Goal: Task Accomplishment & Management: Manage account settings

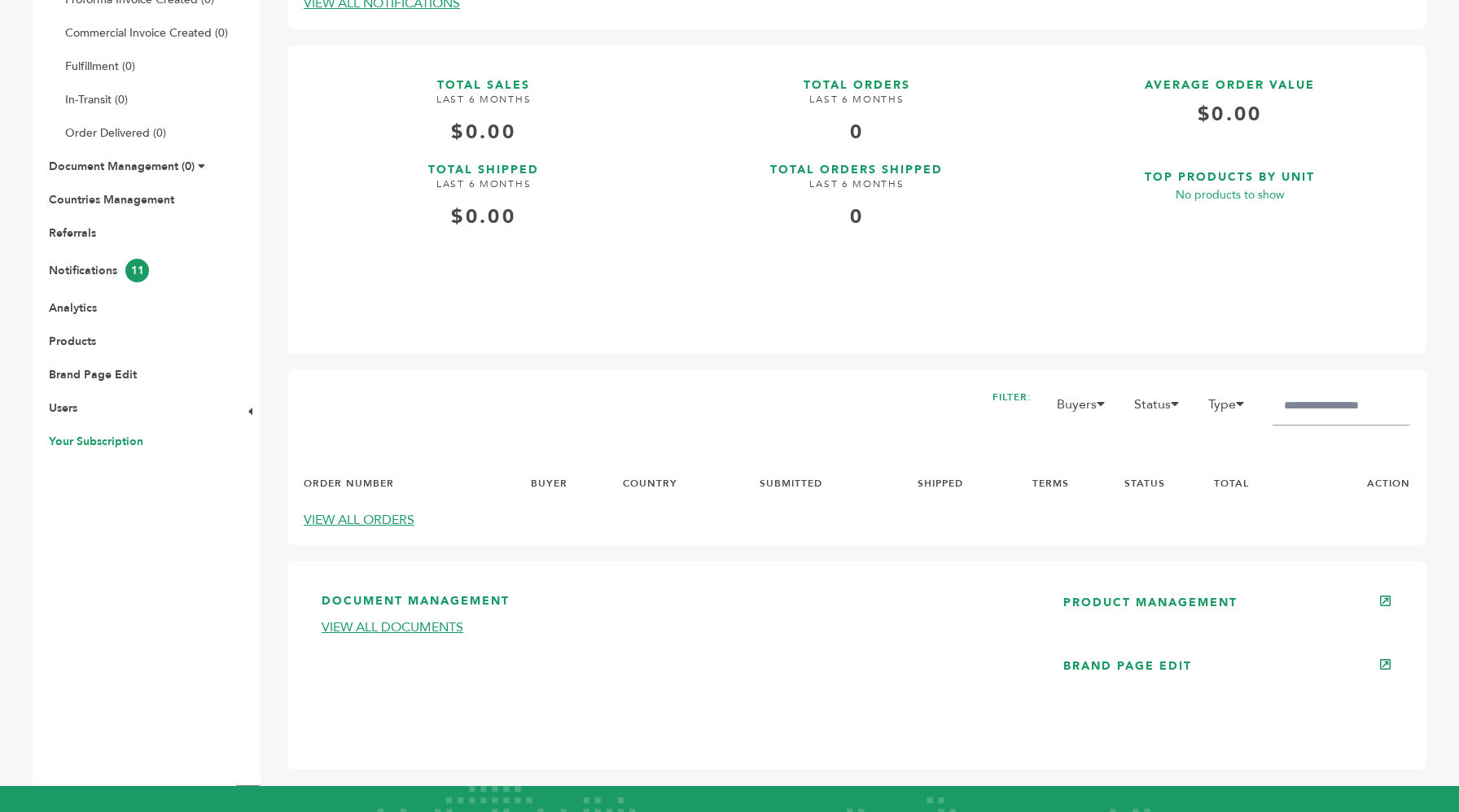
click at [96, 438] on link "Your Subscription" at bounding box center [97, 442] width 95 height 15
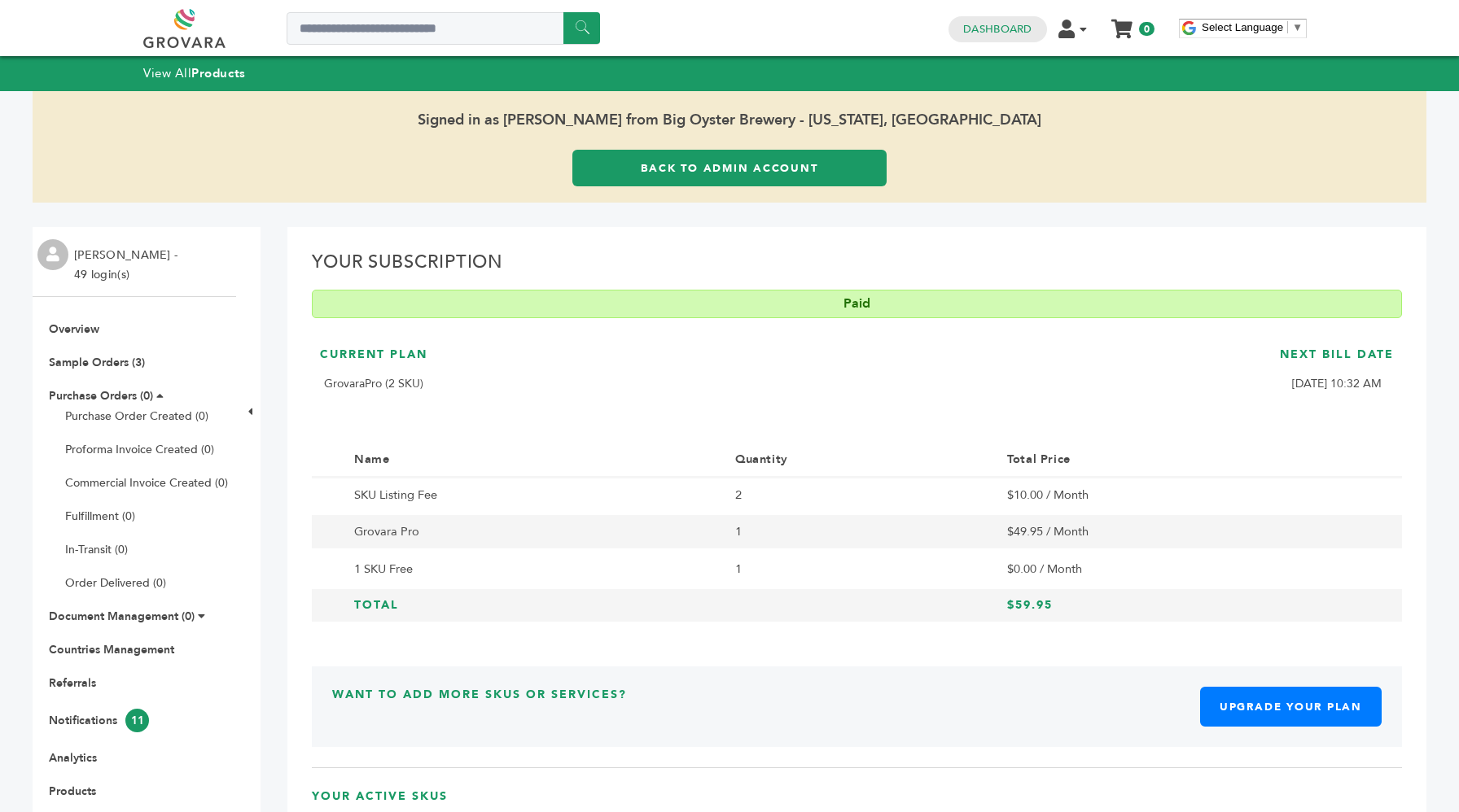
drag, startPoint x: 720, startPoint y: 496, endPoint x: 1070, endPoint y: 507, distance: 350.2
click at [1070, 507] on tr "SKU Listing Fee 2 $10.00 / Month" at bounding box center [857, 495] width 1090 height 36
click at [1070, 507] on td "$10.00 / Month" at bounding box center [1183, 495] width 375 height 36
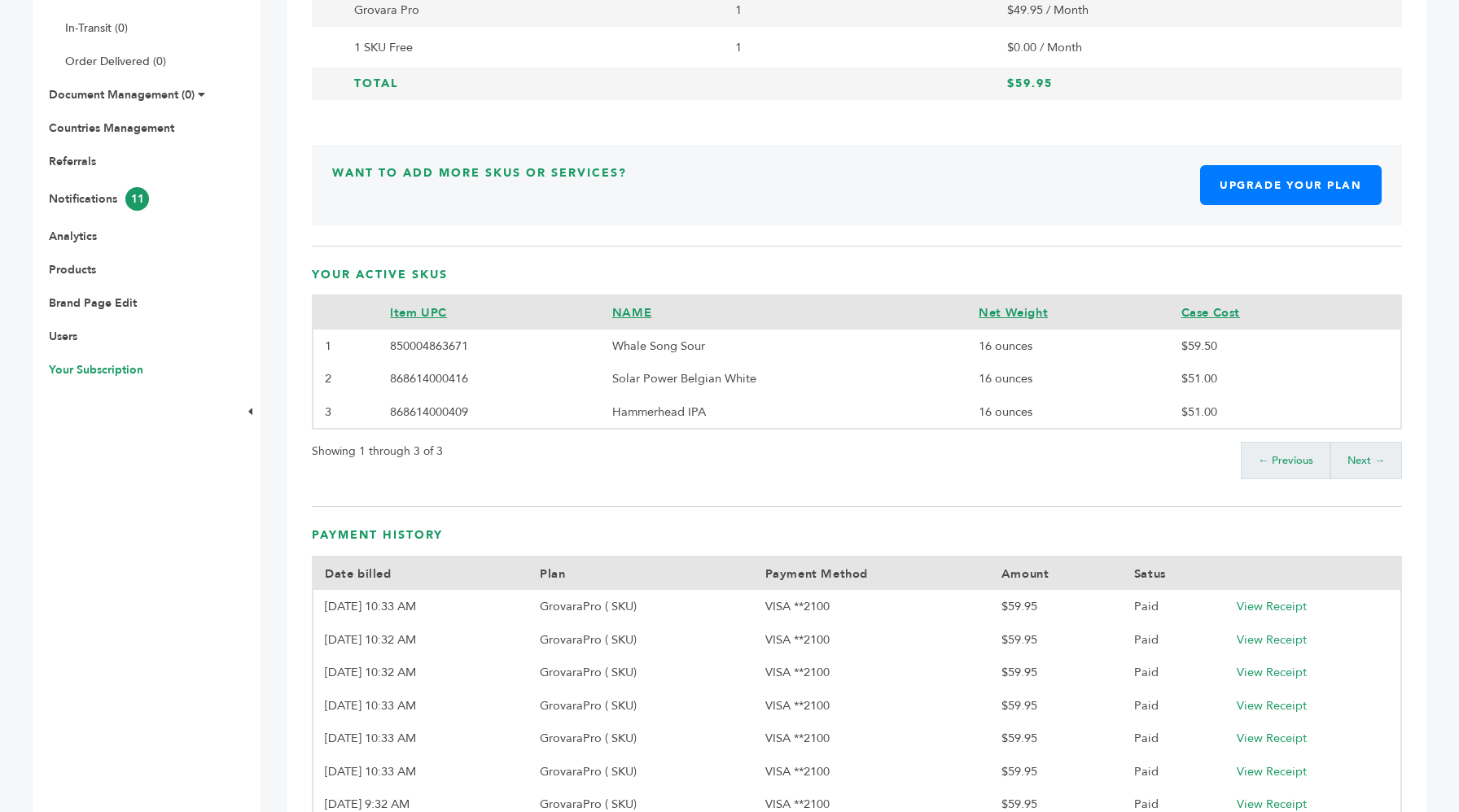
scroll to position [528, 0]
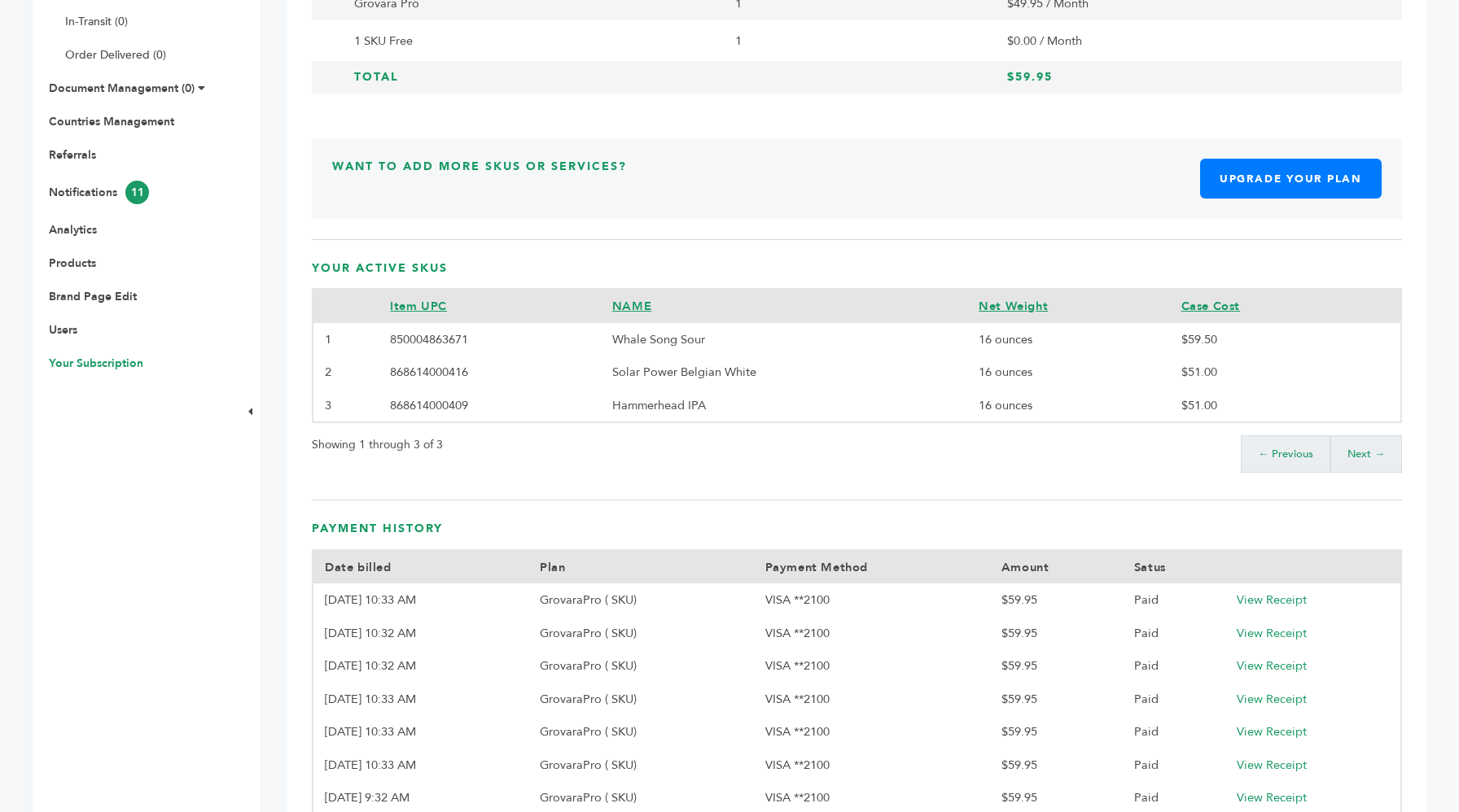
drag, startPoint x: 609, startPoint y: 343, endPoint x: 1288, endPoint y: 418, distance: 683.1
click at [1288, 418] on tbody "1 850004863671 Whale Song Sour 16 ounces $59.50 2 868614000416 Solar Power Belg…" at bounding box center [857, 372] width 1088 height 99
click at [1288, 418] on td "$51.00" at bounding box center [1260, 405] width 180 height 33
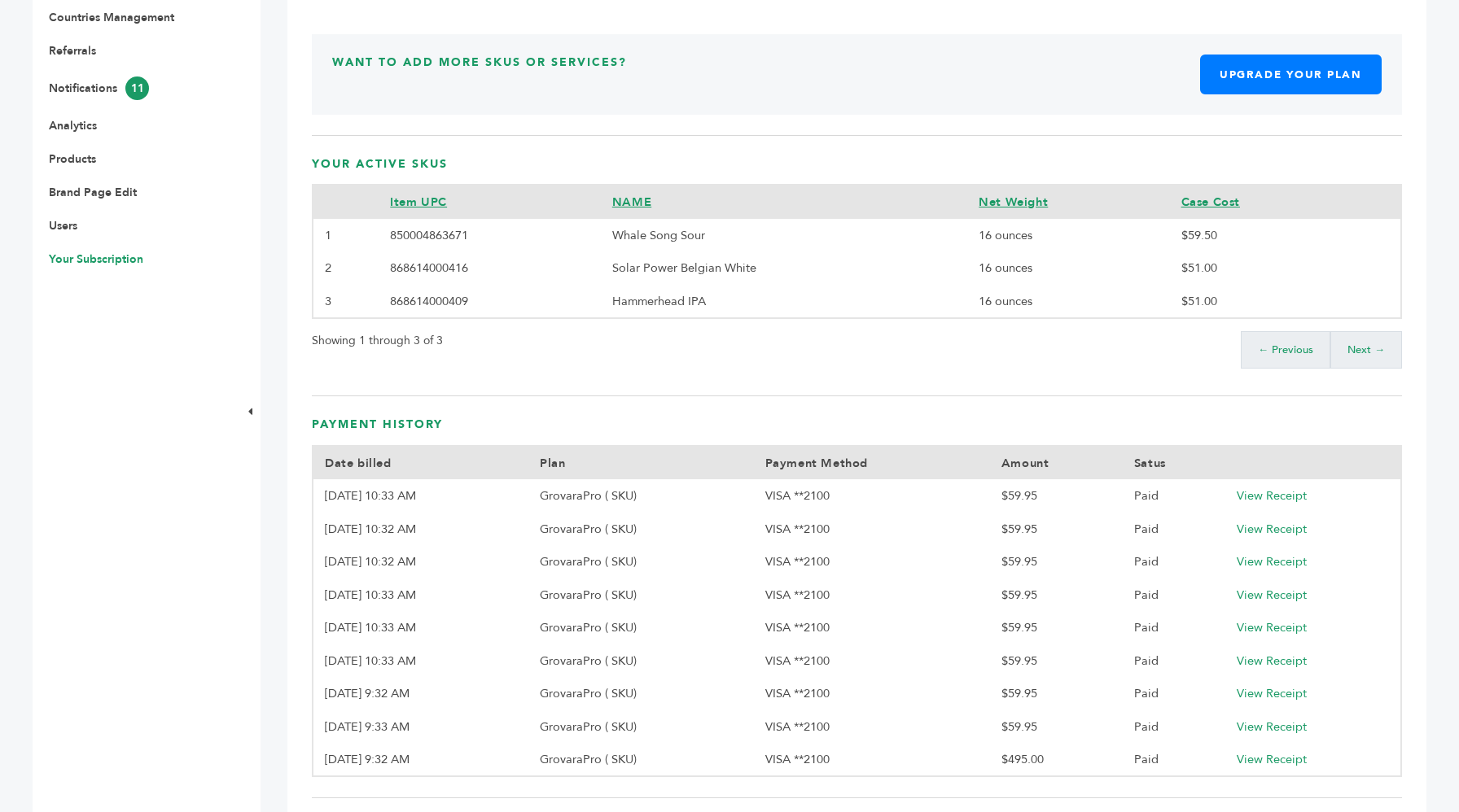
scroll to position [750, 0]
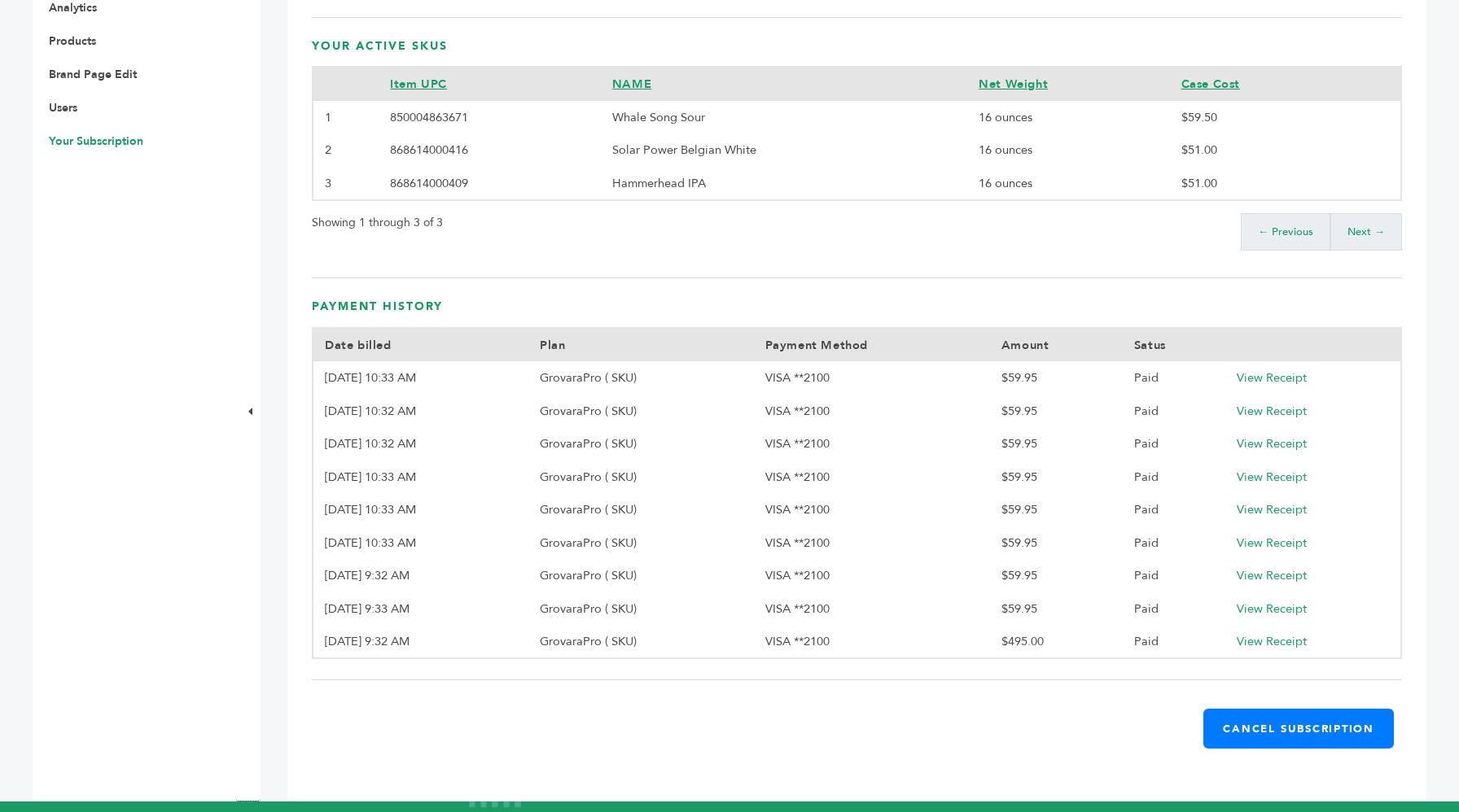
drag, startPoint x: 530, startPoint y: 381, endPoint x: 1079, endPoint y: 643, distance: 608.3
click at [1080, 638] on tbody "9/3/25, 10:33 AM GrovaraPro ( SKU) VISA **2100 $59.95 Paid View Receipt 8/3/25,…" at bounding box center [857, 509] width 1088 height 297
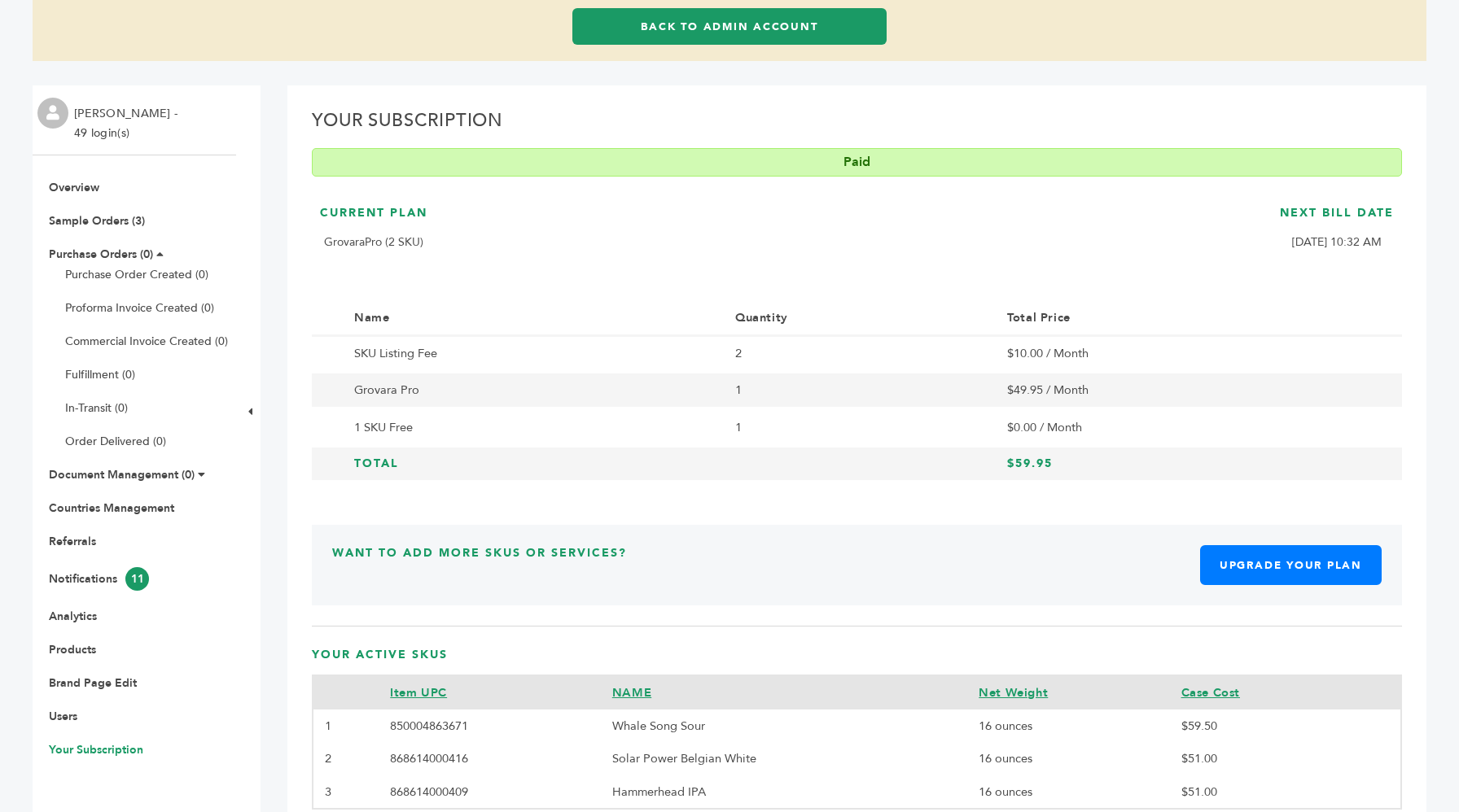
scroll to position [184, 0]
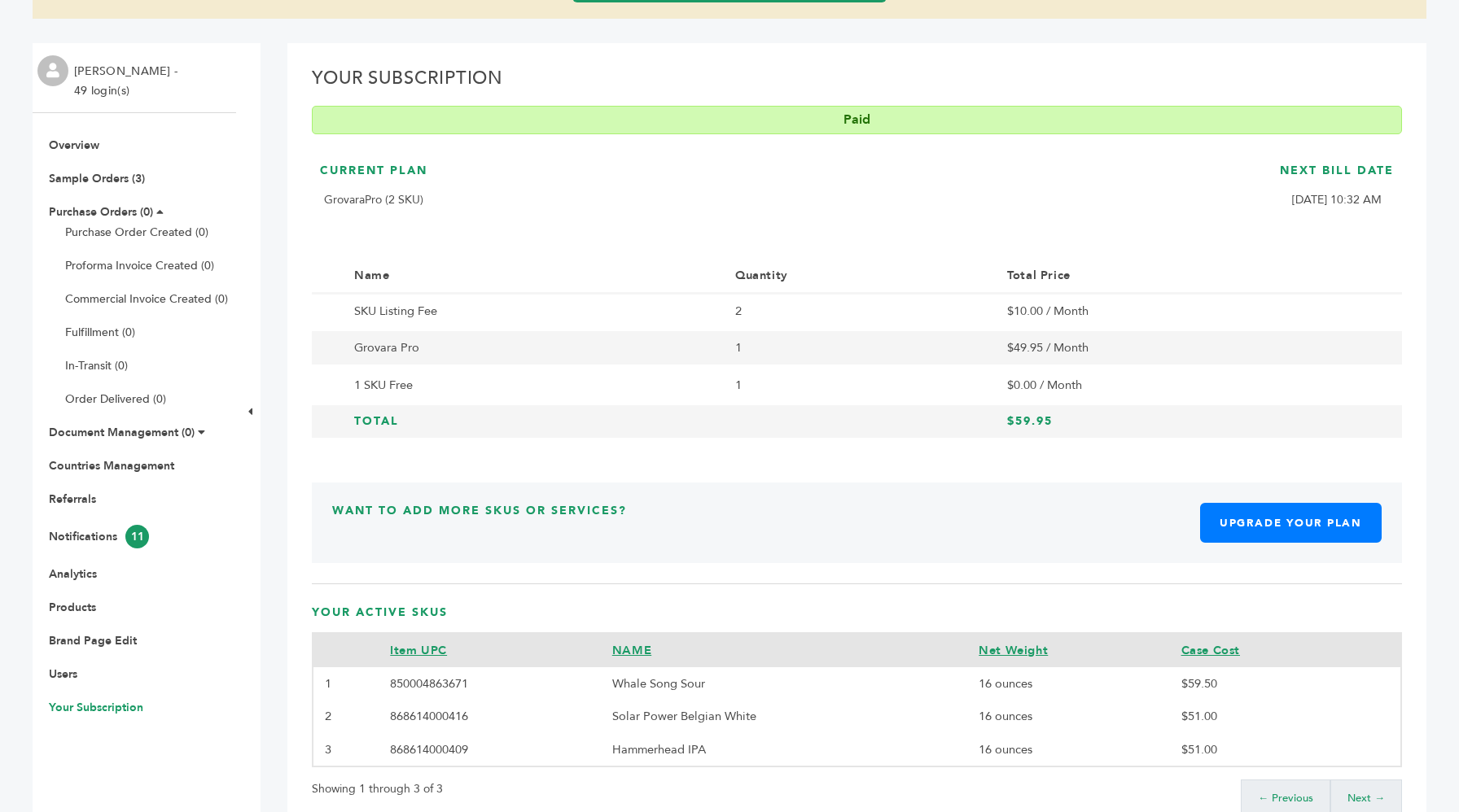
click at [1340, 164] on h3 "Next Bill Date" at bounding box center [1337, 177] width 114 height 28
click at [1252, 192] on div "Current Plan GrovaraPro (2 SKU) Next Bill Date 10/3/25, 10:32 AM" at bounding box center [857, 196] width 1090 height 84
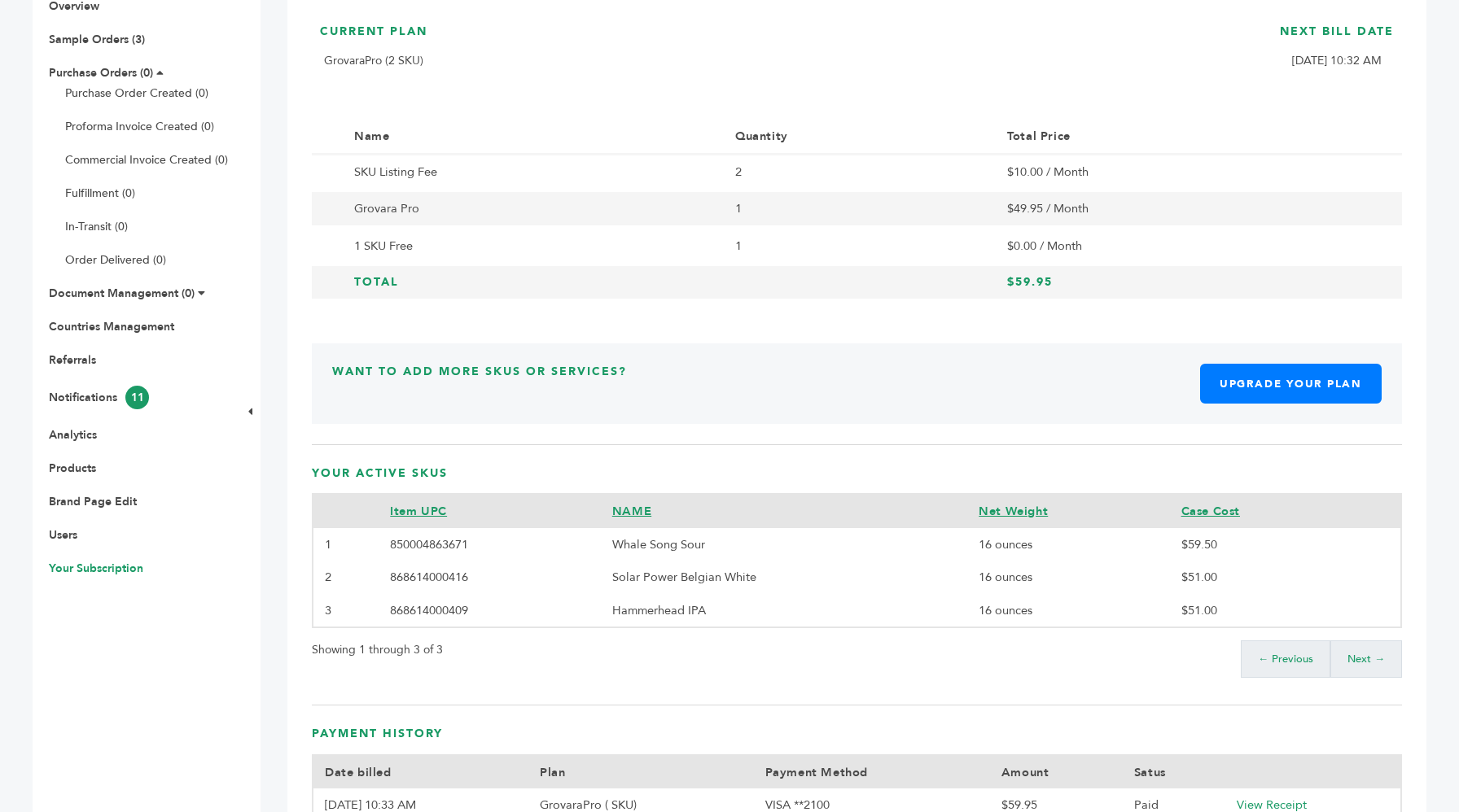
scroll to position [256, 0]
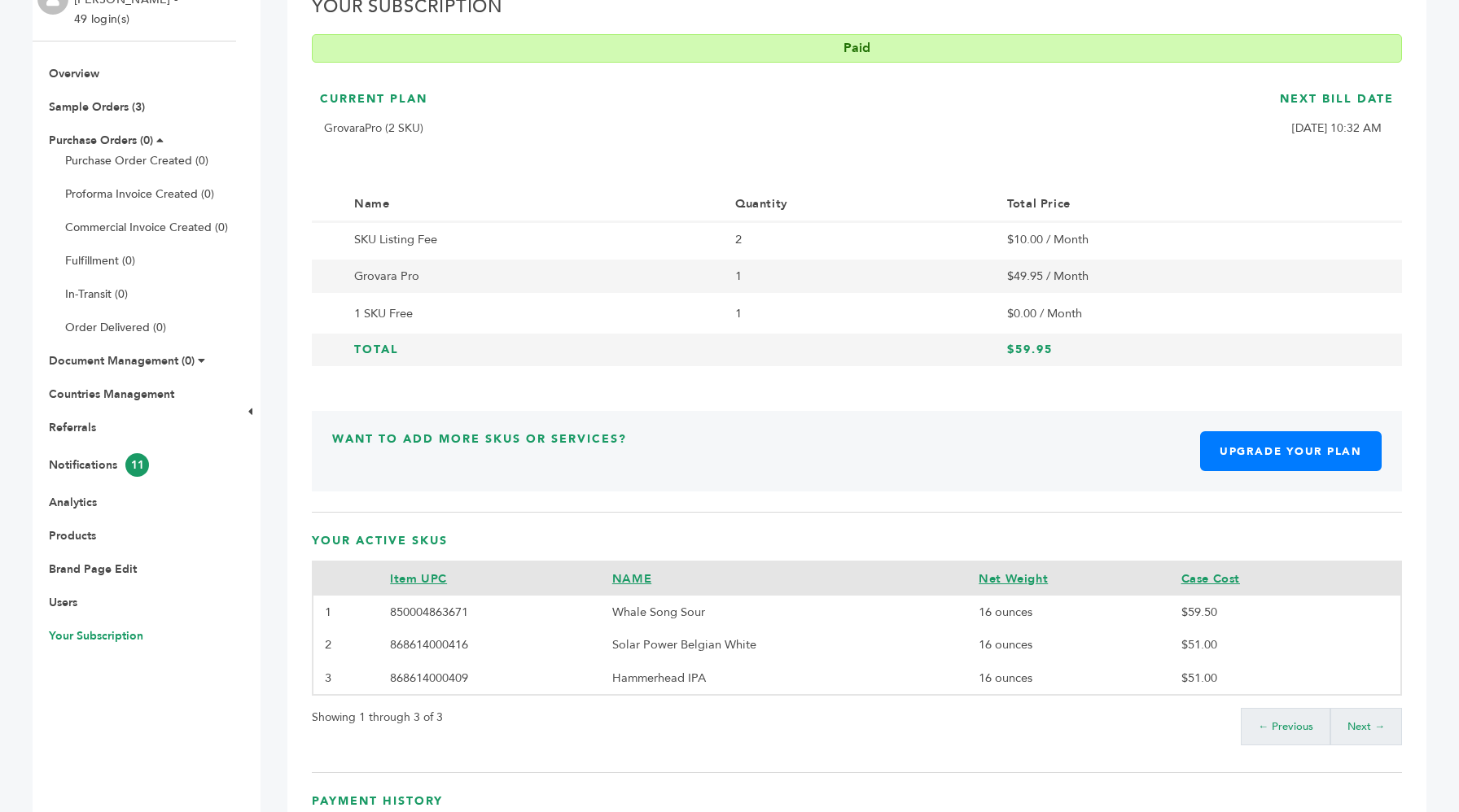
drag, startPoint x: 723, startPoint y: 236, endPoint x: 808, endPoint y: 318, distance: 118.1
click at [808, 318] on tbody "SKU Listing Fee 2 $10.00 / Month Grovara Pro 1 $49.95 / Month 1 SKU Free 1 $0.0…" at bounding box center [857, 295] width 1090 height 147
click at [808, 318] on td "1" at bounding box center [859, 313] width 272 height 37
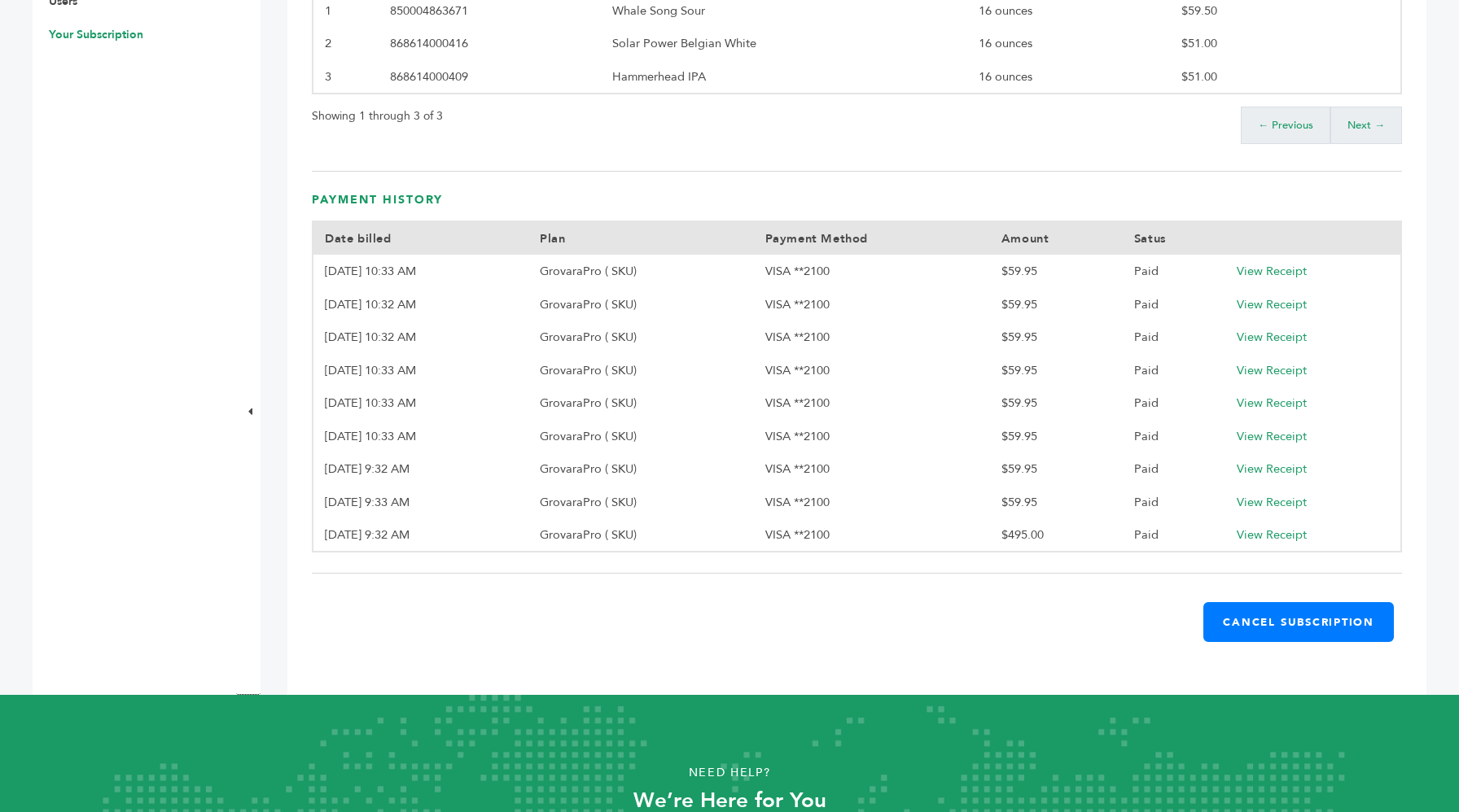
scroll to position [860, 0]
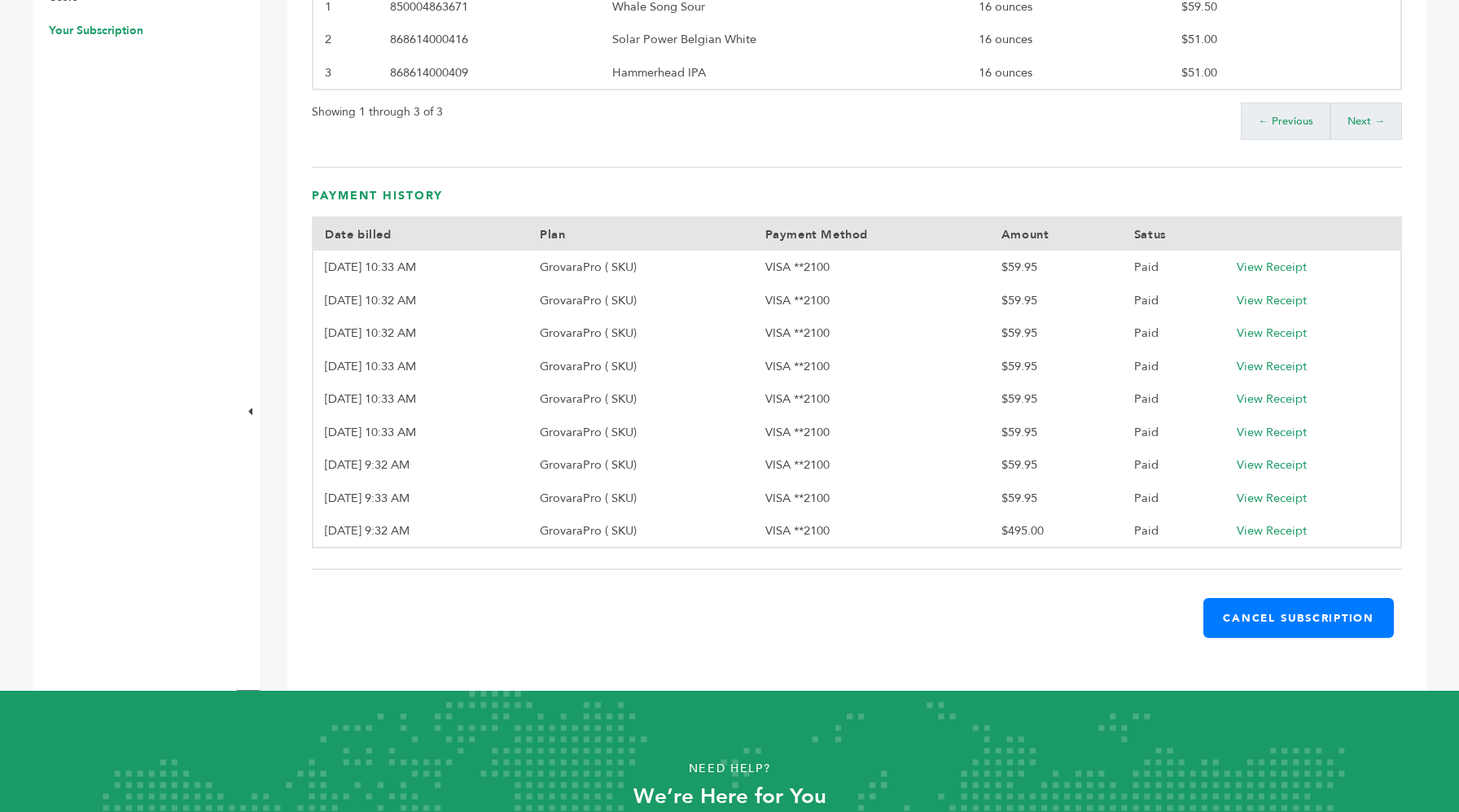
click at [960, 523] on td "VISA **2100" at bounding box center [871, 531] width 236 height 33
click at [996, 532] on td "$495.00" at bounding box center [1056, 531] width 133 height 33
drag, startPoint x: 1356, startPoint y: 532, endPoint x: 332, endPoint y: 538, distance: 1024.0
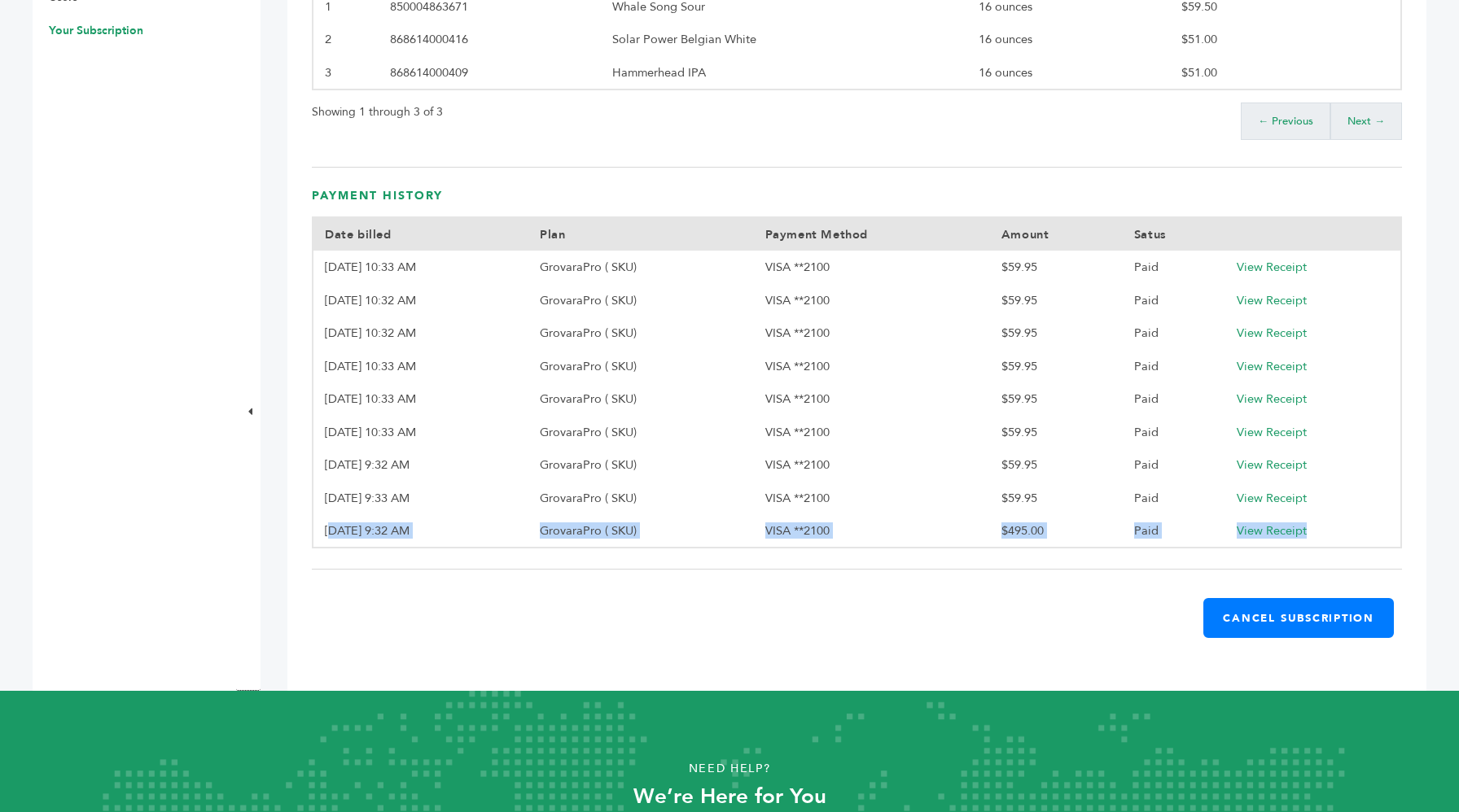
click at [332, 538] on tr "1/3/25, 9:32 AM GrovaraPro ( SKU) VISA **2100 $495.00 Paid View Receipt" at bounding box center [857, 531] width 1088 height 33
click at [770, 528] on td "VISA **2100" at bounding box center [871, 531] width 236 height 33
click at [1014, 550] on div "Your Subscription Paid Current Plan GrovaraPro (2 SKU) Next Bill Date 10/3/25, …" at bounding box center [856, 28] width 1139 height 1326
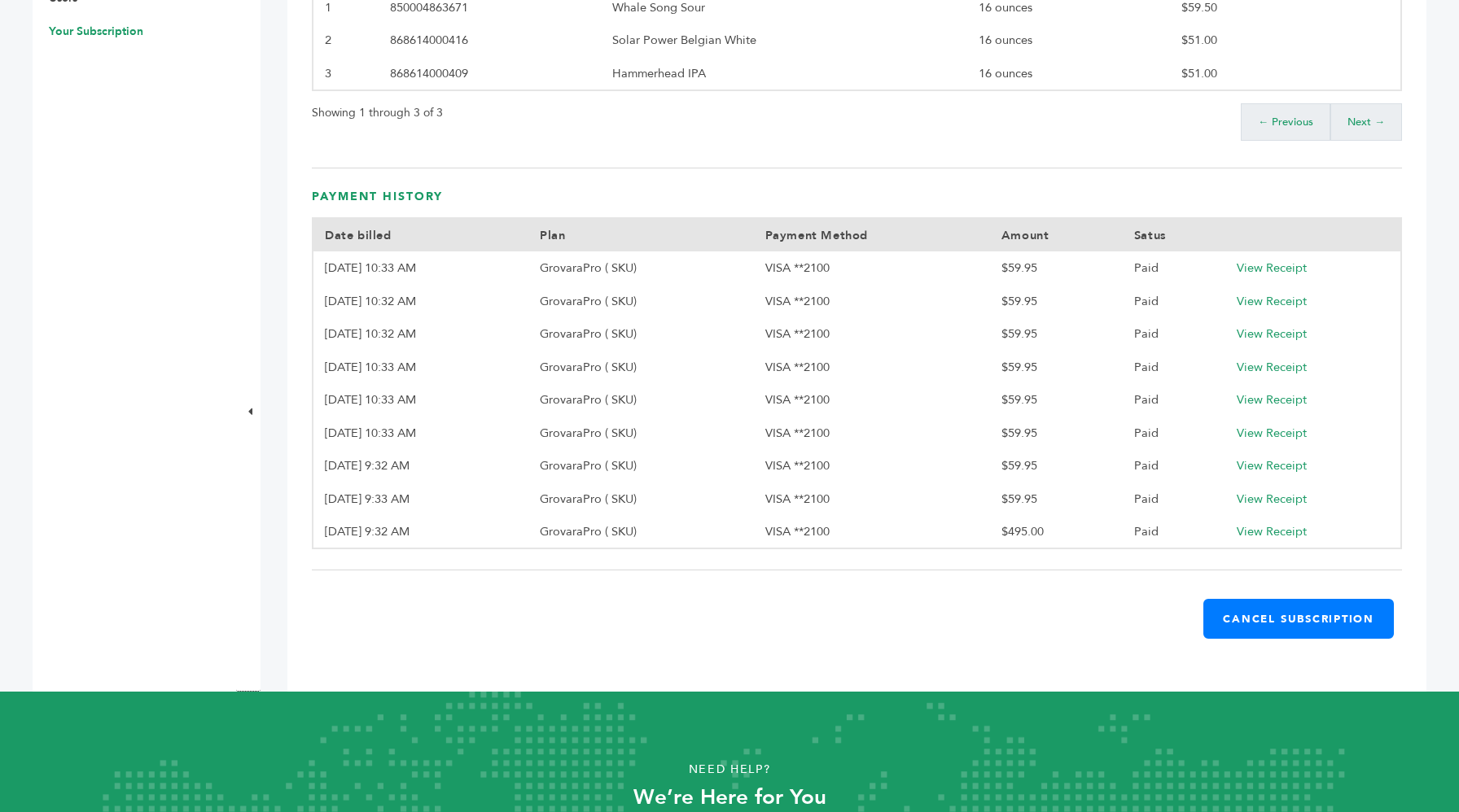
drag, startPoint x: 1052, startPoint y: 532, endPoint x: 524, endPoint y: 462, distance: 532.6
click at [524, 462] on tbody "9/3/25, 10:33 AM GrovaraPro ( SKU) VISA **2100 $59.95 Paid View Receipt 8/3/25,…" at bounding box center [857, 399] width 1088 height 297
click at [524, 462] on td "3/3/25, 9:32 AM" at bounding box center [421, 465] width 216 height 32
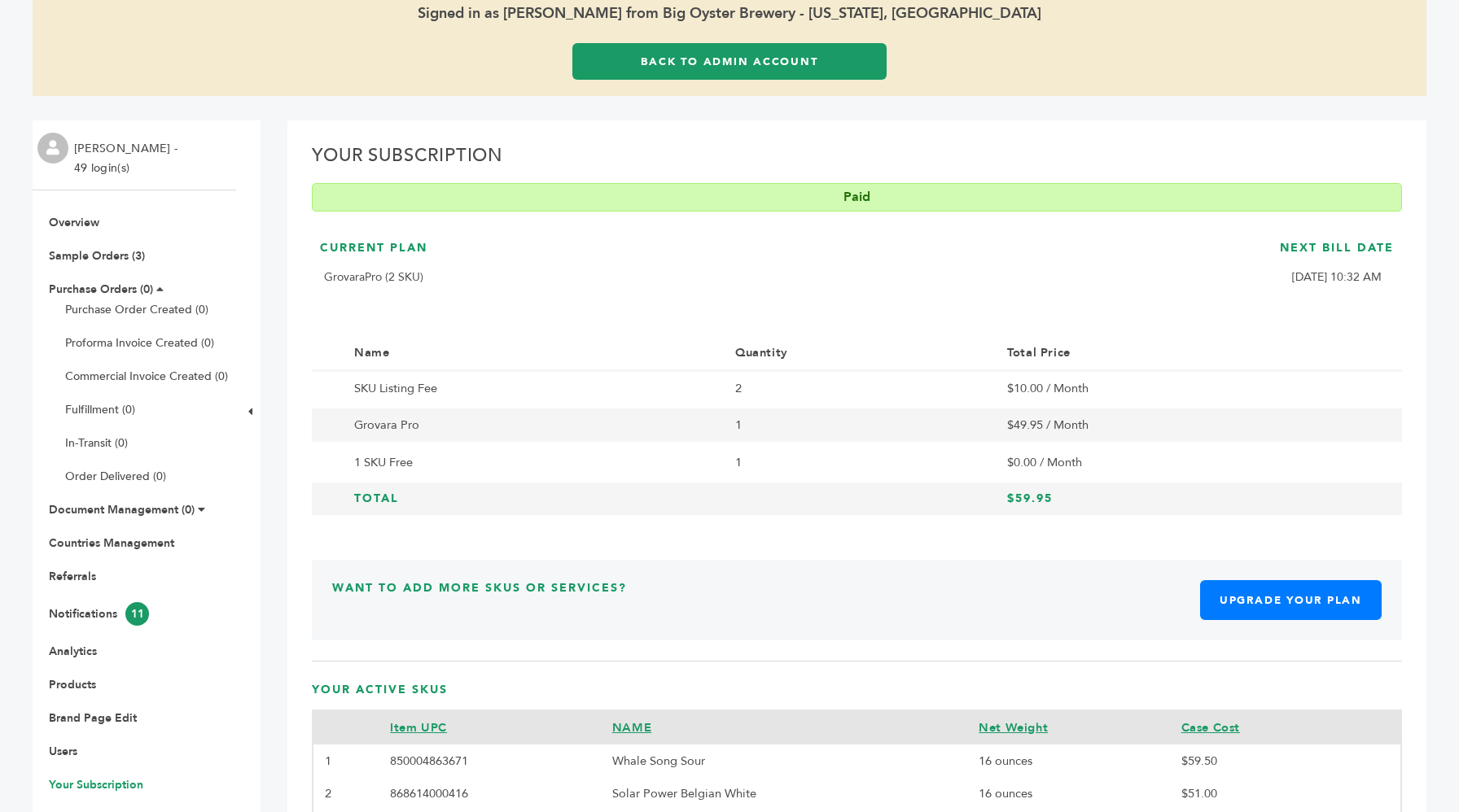
scroll to position [0, 0]
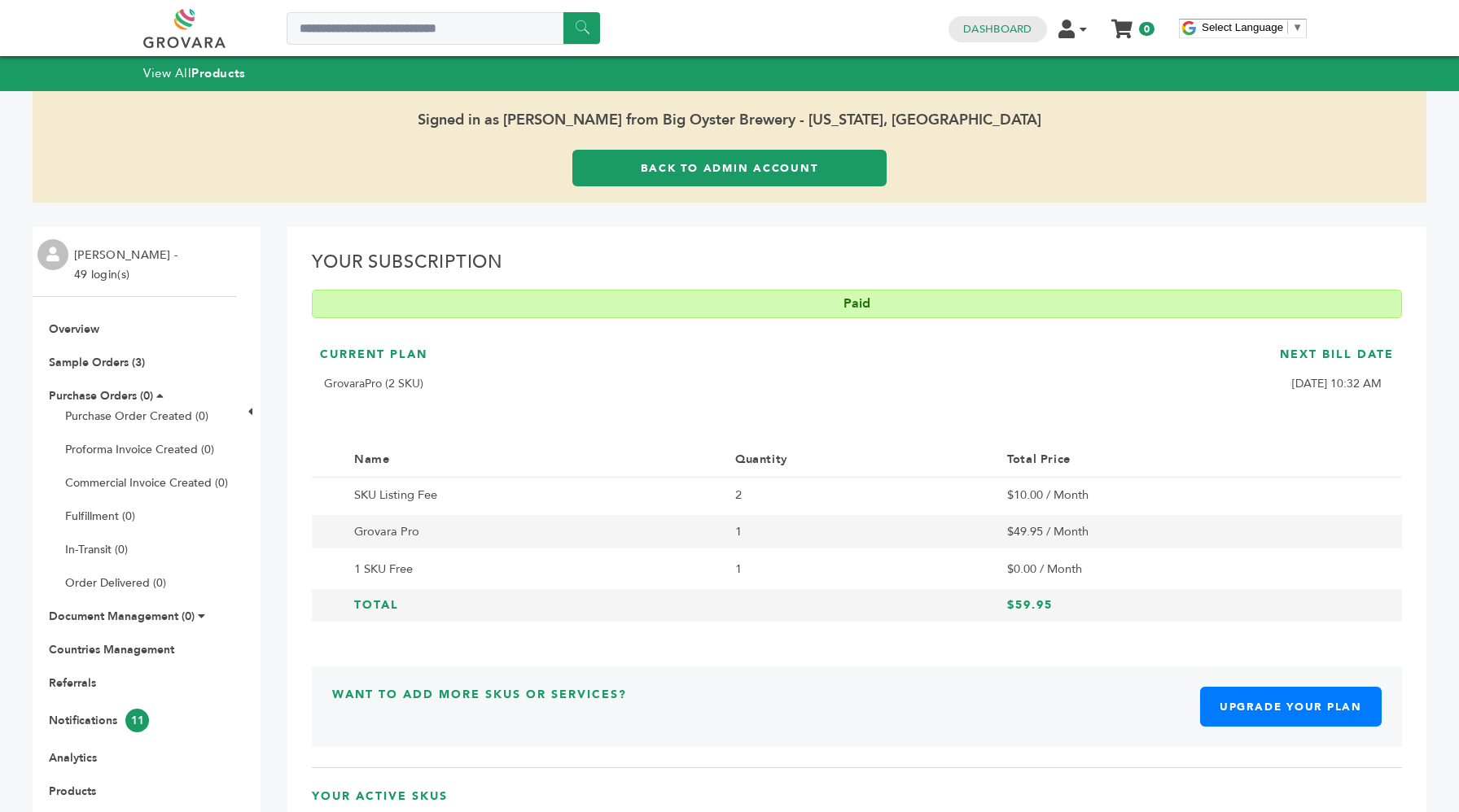
click at [694, 179] on link "Back to Admin Account" at bounding box center [729, 168] width 314 height 37
